Goal: Task Accomplishment & Management: Complete application form

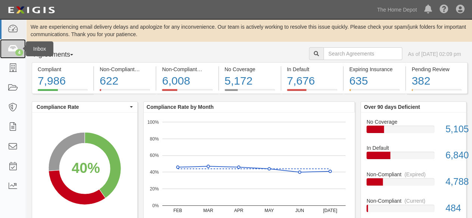
click at [16, 41] on link "4" at bounding box center [13, 49] width 26 height 20
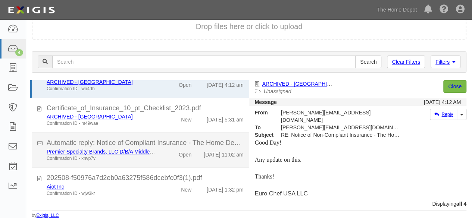
scroll to position [27, 0]
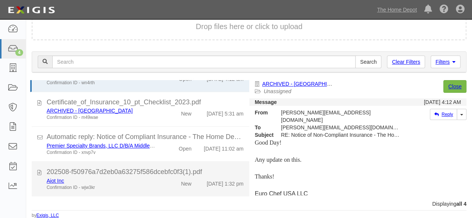
click at [123, 176] on div "202508-f50976a7d2eb0a63275f586dcebfc0f3(1).pdf" at bounding box center [145, 173] width 197 height 10
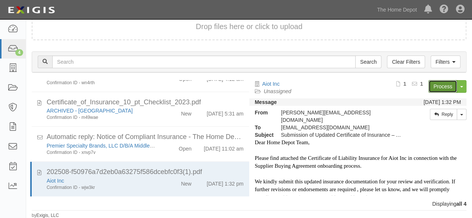
click at [436, 86] on link "Process" at bounding box center [443, 86] width 29 height 13
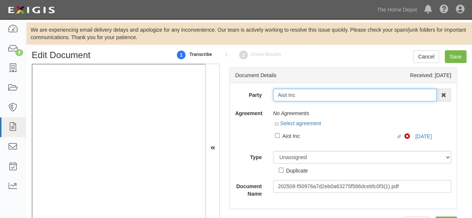
click at [299, 95] on input "Aiot Inc" at bounding box center [355, 95] width 164 height 13
type input "Aiot In"
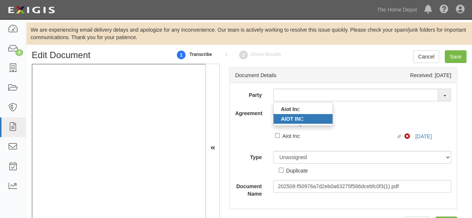
click at [294, 116] on strong "AIOT IN" at bounding box center [290, 119] width 19 height 6
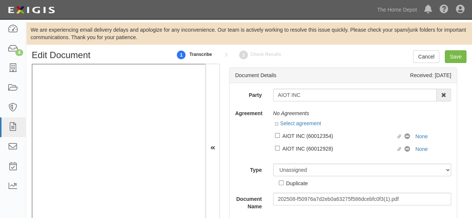
click at [248, 50] on link "2" at bounding box center [243, 55] width 11 height 16
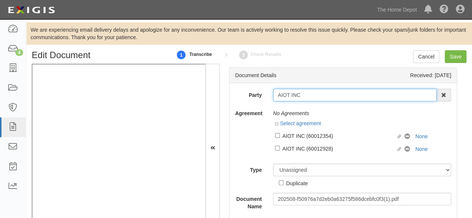
click at [303, 91] on input "AIOT INC" at bounding box center [355, 95] width 164 height 13
type input "A"
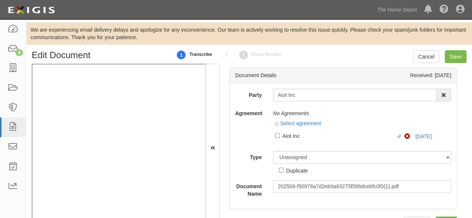
scroll to position [1, 0]
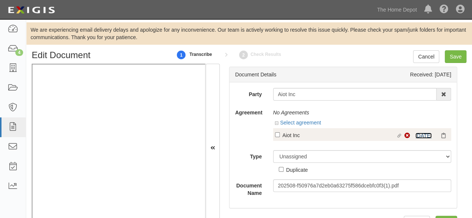
click at [421, 136] on link "9/1/26" at bounding box center [424, 136] width 16 height 6
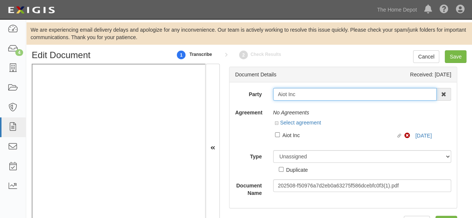
click at [284, 91] on input "Aiot Inc" at bounding box center [355, 94] width 164 height 13
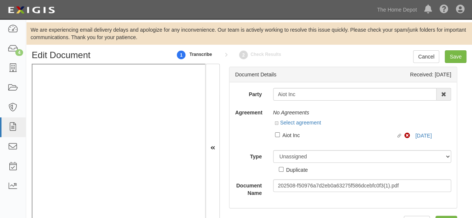
click at [289, 134] on div "Aiot Inc" at bounding box center [340, 135] width 114 height 8
click at [280, 134] on input "Linked agreement Aiot Inc Linked agreement" at bounding box center [277, 135] width 5 height 5
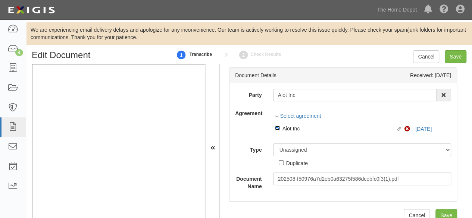
scroll to position [0, 0]
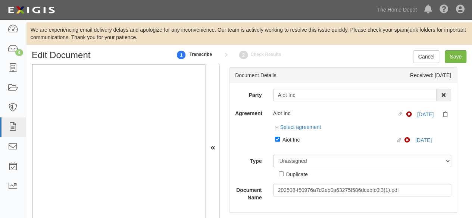
drag, startPoint x: 295, startPoint y: 139, endPoint x: 295, endPoint y: 147, distance: 7.8
click at [295, 140] on div "Aiot Inc" at bounding box center [340, 140] width 114 height 8
click at [280, 140] on input "Linked agreement Aiot Inc Linked agreement" at bounding box center [277, 139] width 5 height 5
checkbox input "false"
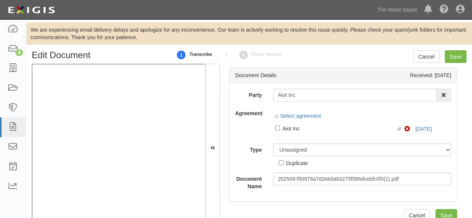
click at [294, 159] on div "Duplicate" at bounding box center [297, 163] width 22 height 8
click at [284, 161] on input "Duplicate" at bounding box center [281, 163] width 5 height 5
checkbox input "true"
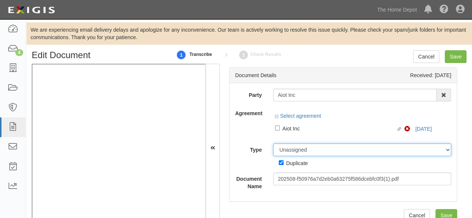
drag, startPoint x: 294, startPoint y: 151, endPoint x: 295, endPoint y: 147, distance: 3.8
click at [294, 150] on select "Unassigned Binder Cancellation Notice Certificate Contract Endorsement Insuranc…" at bounding box center [362, 150] width 178 height 13
select select "OtherDetail"
click at [273, 144] on select "Unassigned Binder Cancellation Notice Certificate Contract Endorsement Insuranc…" at bounding box center [362, 150] width 178 height 13
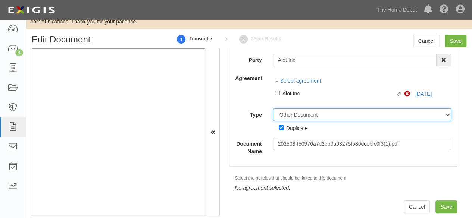
scroll to position [24, 0]
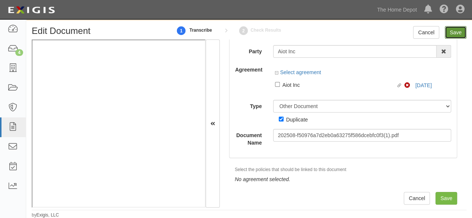
click at [456, 35] on input "Save" at bounding box center [456, 32] width 22 height 13
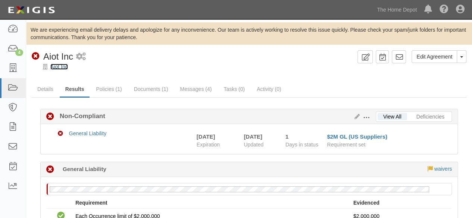
click at [61, 65] on link "Aiot Inc" at bounding box center [59, 67] width 18 height 6
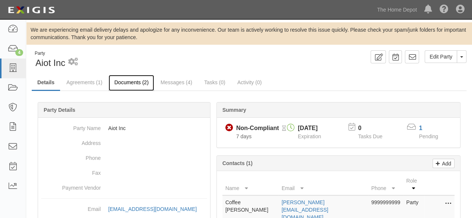
click at [130, 83] on link "Documents (2)" at bounding box center [132, 83] width 46 height 16
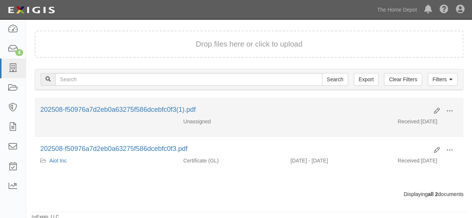
scroll to position [72, 0]
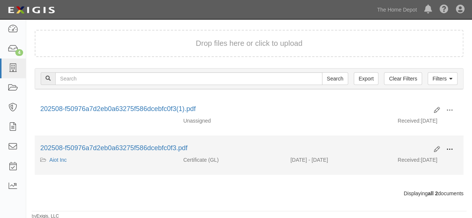
click at [451, 147] on span at bounding box center [450, 149] width 7 height 7
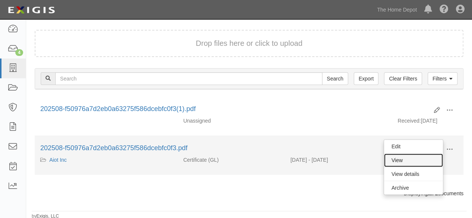
click at [408, 163] on link "View" at bounding box center [413, 160] width 59 height 13
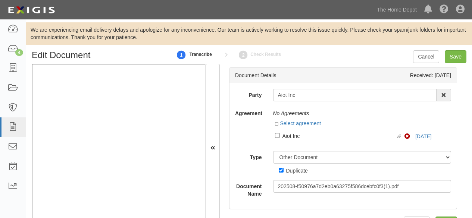
select select "OtherDetail"
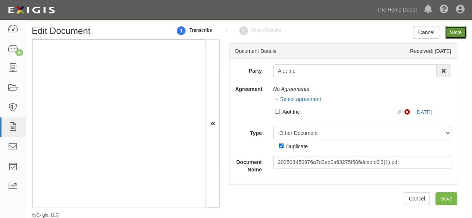
click at [460, 36] on input "Save" at bounding box center [456, 32] width 22 height 13
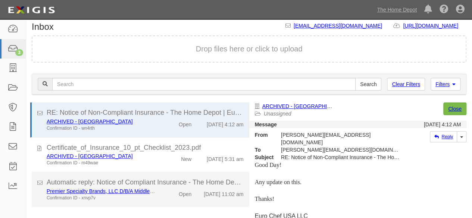
scroll to position [51, 0]
